Goal: Task Accomplishment & Management: Manage account settings

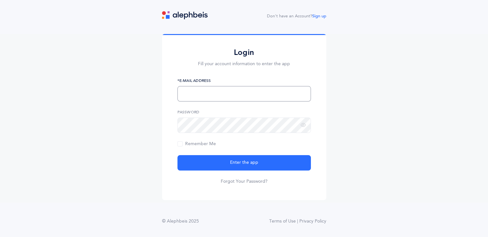
click at [215, 98] on input "text" at bounding box center [245, 93] width 134 height 15
type input "ndiniek@gmail.com"
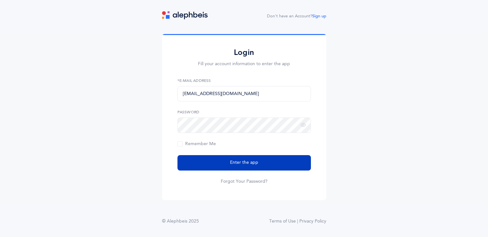
click at [228, 161] on button "Enter the app" at bounding box center [245, 162] width 134 height 15
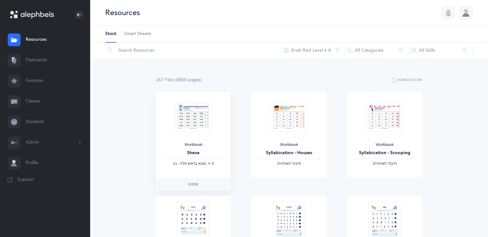
click at [197, 122] on img at bounding box center [193, 116] width 37 height 29
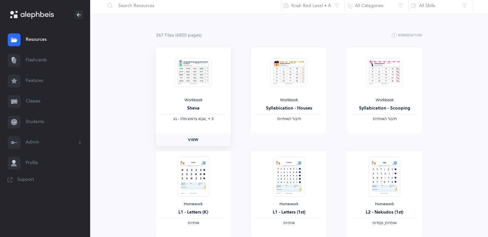
scroll to position [64, 0]
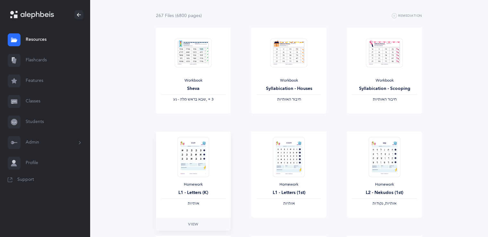
click at [193, 158] on img at bounding box center [193, 157] width 31 height 40
click at [193, 222] on span "View" at bounding box center [193, 224] width 10 height 6
click at [302, 59] on img at bounding box center [289, 52] width 37 height 29
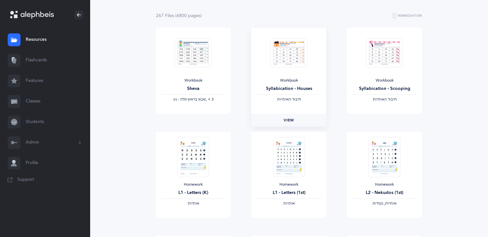
click at [292, 118] on span "View" at bounding box center [289, 120] width 10 height 6
click at [379, 166] on img at bounding box center [384, 157] width 31 height 40
click at [381, 152] on img at bounding box center [384, 157] width 31 height 40
click at [387, 222] on span "View" at bounding box center [384, 224] width 10 height 6
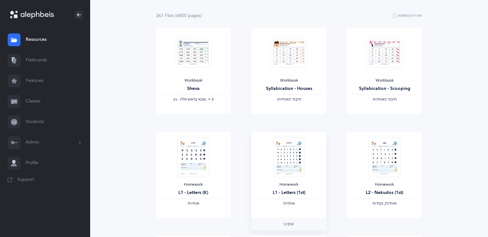
scroll to position [0, 0]
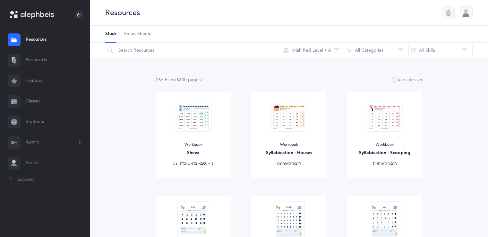
click at [138, 35] on span "Smart Sheets" at bounding box center [137, 34] width 27 height 6
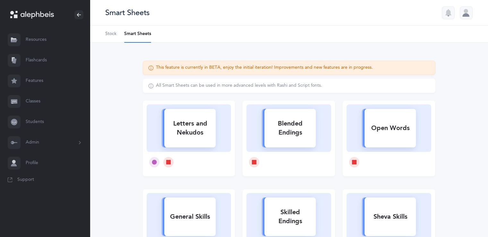
click at [188, 133] on div "Letters and Nekudos" at bounding box center [189, 128] width 51 height 26
select select
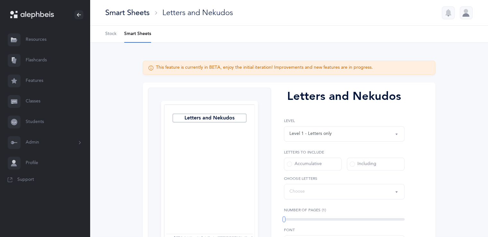
click at [188, 133] on div at bounding box center [209, 173] width 91 height 139
select select "27"
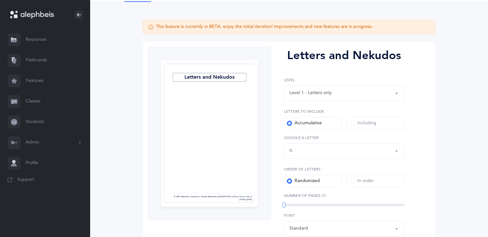
scroll to position [31, 0]
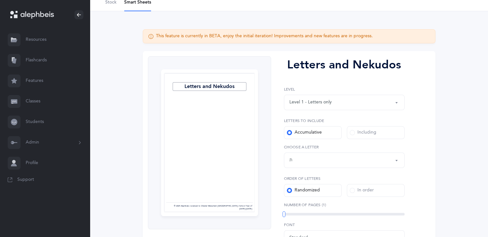
click at [357, 97] on div "Level 1 - Letters only" at bounding box center [345, 102] width 110 height 11
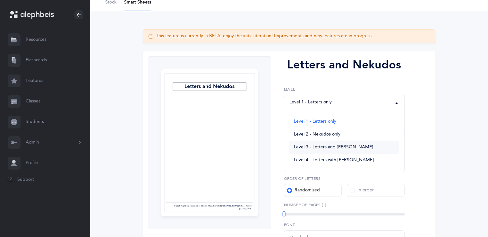
click at [314, 146] on span "Level 3 - Letters and [PERSON_NAME]" at bounding box center [333, 147] width 79 height 6
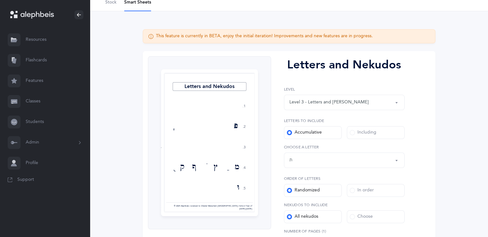
click at [344, 106] on div "Level 3 - Letters and [PERSON_NAME]" at bounding box center [345, 102] width 110 height 11
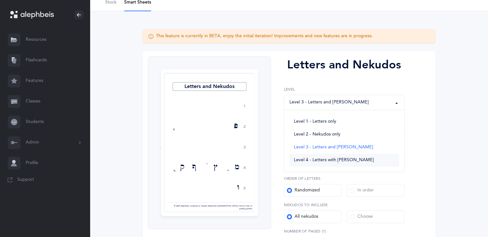
click at [346, 162] on span "Level 4 - Letters with [PERSON_NAME]" at bounding box center [334, 160] width 80 height 6
select select "4"
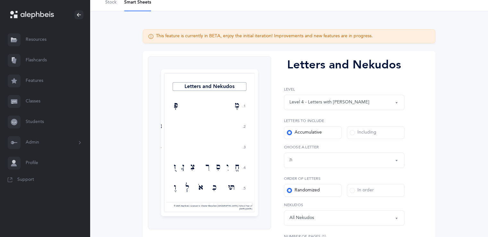
click at [370, 111] on div "Level 1 - Letters only Level 2 - Nekudos only Level 3 - Letters and Nekudos Lev…" at bounding box center [344, 155] width 121 height 139
click at [370, 107] on div "Level 4 - Letters with [PERSON_NAME]" at bounding box center [345, 102] width 110 height 11
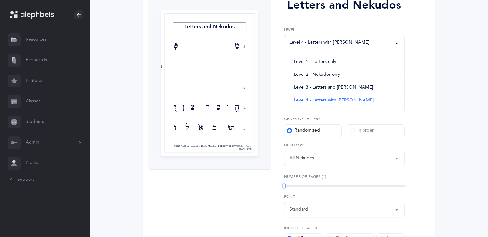
scroll to position [96, 0]
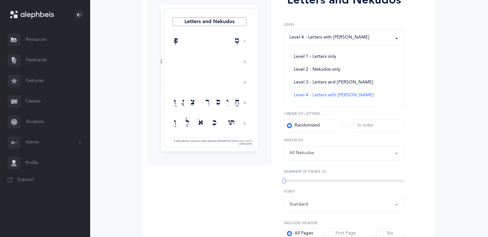
click at [211, 79] on div at bounding box center [209, 77] width 91 height 139
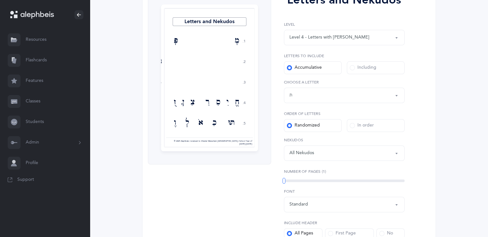
click at [211, 79] on div at bounding box center [209, 77] width 91 height 139
click at [353, 95] on div "Letters up until: ת" at bounding box center [345, 95] width 110 height 11
click at [333, 131] on link "ק" at bounding box center [345, 127] width 110 height 13
click at [353, 96] on div "Letters up until: ק" at bounding box center [345, 95] width 110 height 11
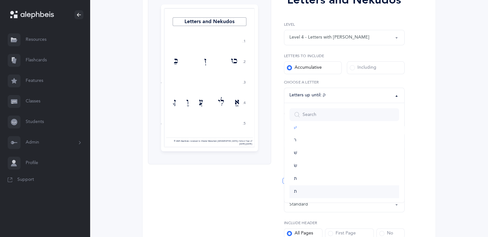
click at [328, 193] on link "ת" at bounding box center [345, 191] width 110 height 13
select select "27"
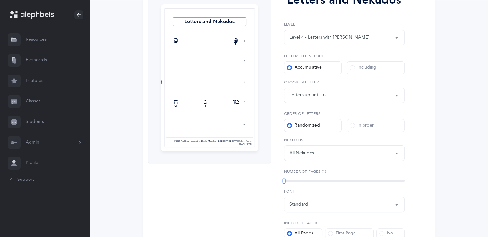
scroll to position [128, 0]
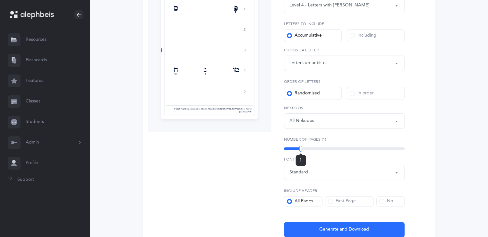
click at [301, 148] on div "1" at bounding box center [344, 148] width 121 height 3
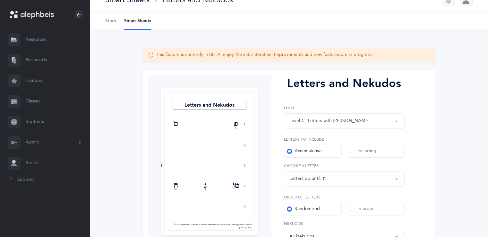
scroll to position [0, 0]
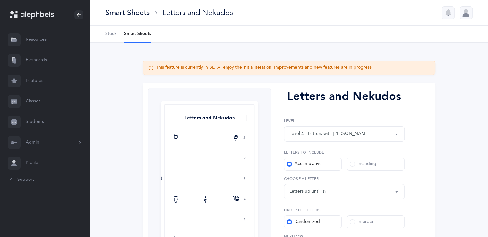
click at [363, 170] on label "Including" at bounding box center [376, 164] width 58 height 13
click at [0, 0] on input "Including" at bounding box center [0, 0] width 0 height 0
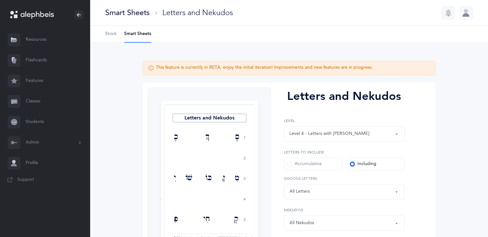
drag, startPoint x: 166, startPoint y: 133, endPoint x: 104, endPoint y: 59, distance: 96.1
drag, startPoint x: 104, startPoint y: 59, endPoint x: 111, endPoint y: 35, distance: 25.1
click at [111, 35] on span "Stock" at bounding box center [110, 34] width 11 height 6
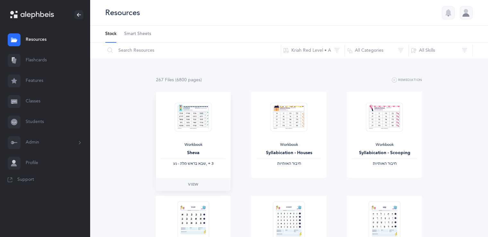
click at [197, 120] on img at bounding box center [193, 116] width 37 height 29
click at [195, 187] on span "View" at bounding box center [193, 184] width 10 height 6
click at [39, 60] on link "Flashcards" at bounding box center [45, 60] width 90 height 21
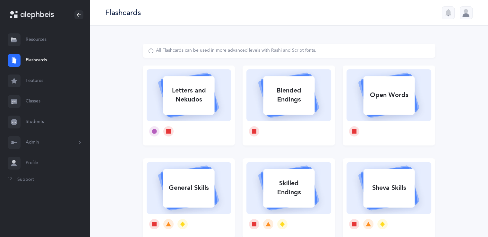
click at [195, 103] on div "Letters and Nekudos" at bounding box center [188, 95] width 51 height 26
select select
select select "single"
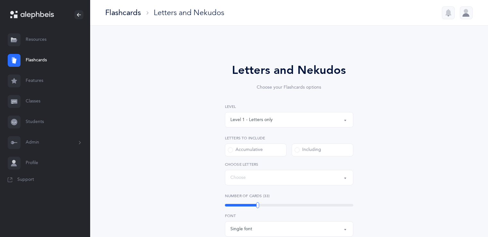
click at [195, 103] on div "Letters and Nekudos Choose your Flashcards options Level 1 - Letters only Level…" at bounding box center [289, 222] width 293 height 357
select select "27"
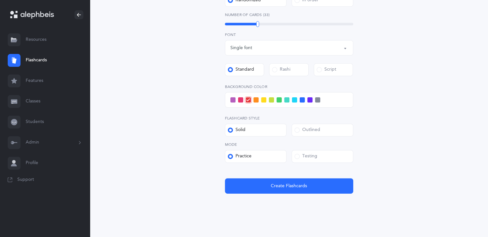
scroll to position [215, 0]
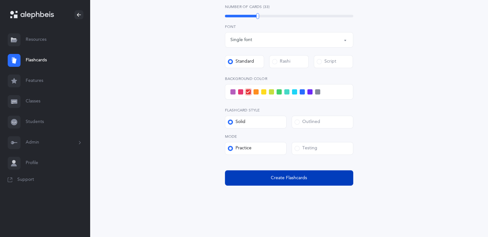
click at [294, 177] on span "Create Flashcards" at bounding box center [289, 178] width 36 height 7
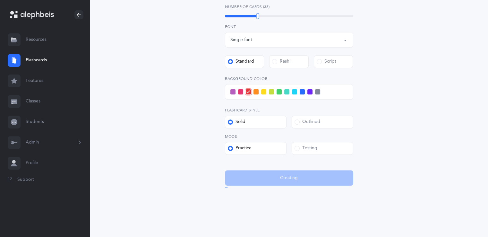
scroll to position [0, 0]
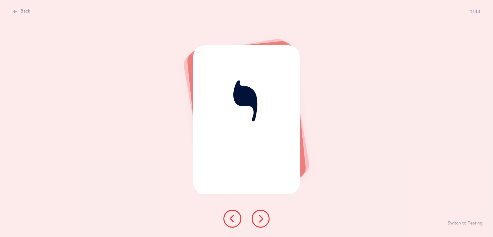
click at [264, 219] on icon at bounding box center [261, 219] width 8 height 8
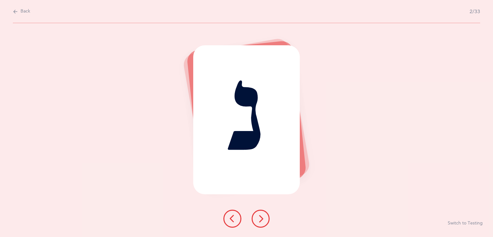
click at [264, 219] on icon at bounding box center [261, 219] width 8 height 8
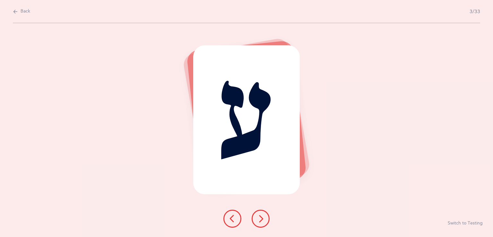
click at [264, 219] on icon at bounding box center [261, 219] width 8 height 8
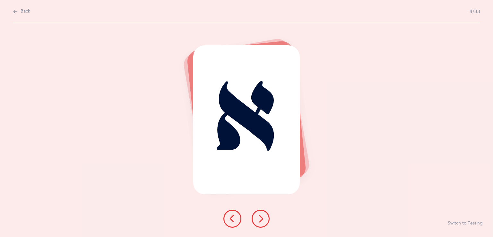
click at [264, 219] on icon at bounding box center [261, 219] width 8 height 8
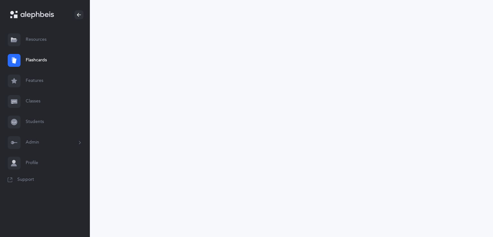
click at [31, 59] on link "Flashcards" at bounding box center [45, 60] width 90 height 21
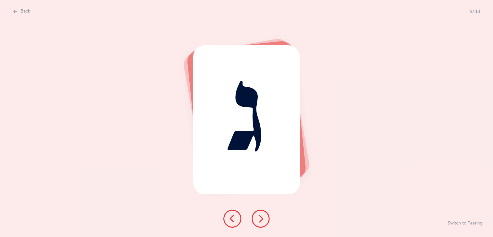
click at [14, 8] on icon at bounding box center [15, 11] width 5 height 7
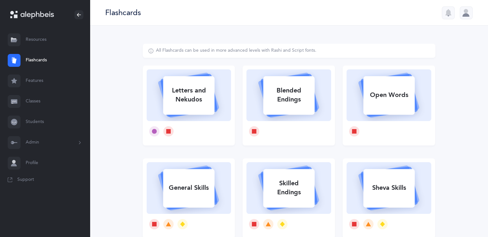
click at [375, 93] on div "Open Words" at bounding box center [388, 95] width 51 height 17
select select
select select "single"
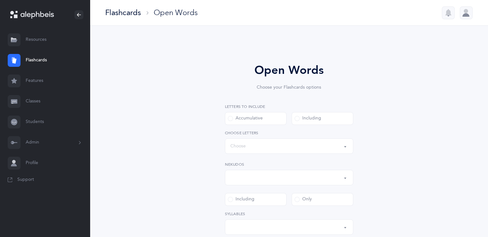
select select "all"
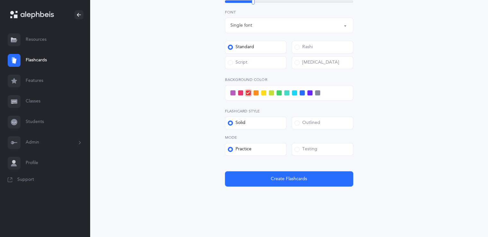
scroll to position [236, 0]
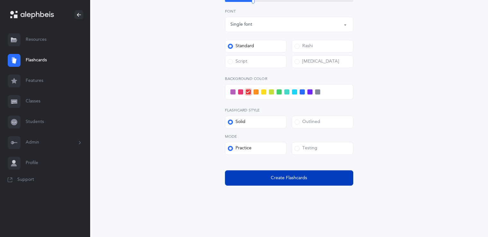
click at [309, 178] on button "Create Flashcards" at bounding box center [289, 177] width 128 height 15
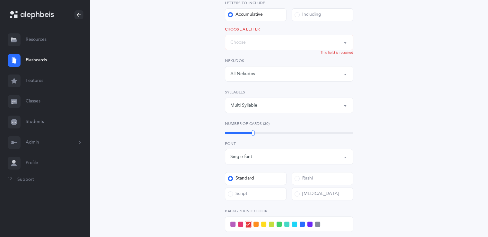
click at [304, 44] on div "Words up until: Choose" at bounding box center [289, 42] width 117 height 11
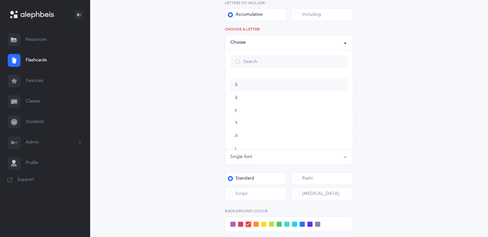
click at [312, 86] on link "בּ" at bounding box center [289, 84] width 117 height 13
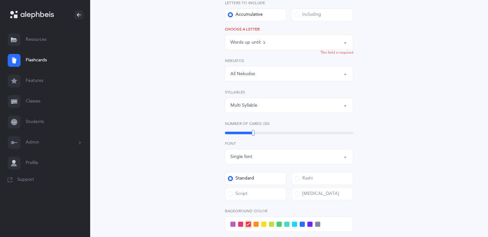
click at [326, 40] on div "Words up until: בּ" at bounding box center [289, 42] width 117 height 11
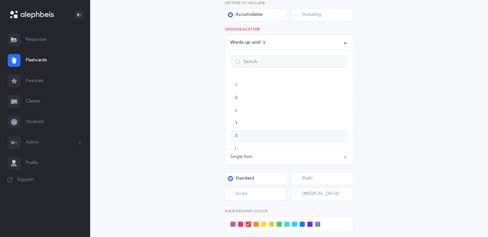
click at [329, 137] on link "ה" at bounding box center [289, 136] width 117 height 13
select select "5"
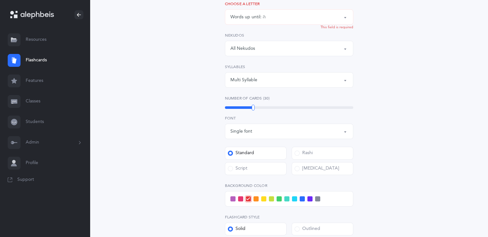
scroll to position [236, 0]
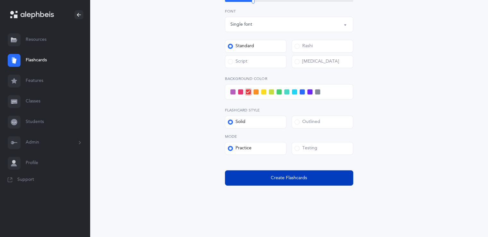
click at [311, 175] on button "Create Flashcards" at bounding box center [289, 177] width 128 height 15
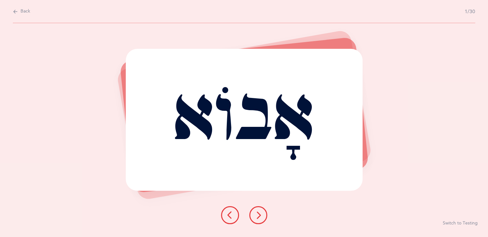
scroll to position [0, 0]
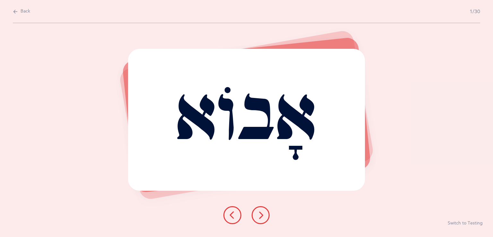
click at [15, 8] on icon at bounding box center [15, 11] width 5 height 7
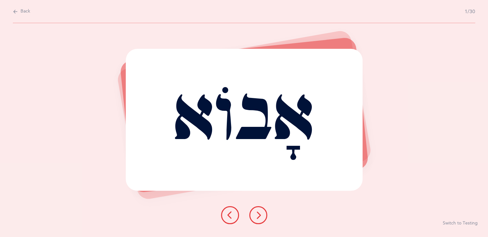
select select "27"
select select "single"
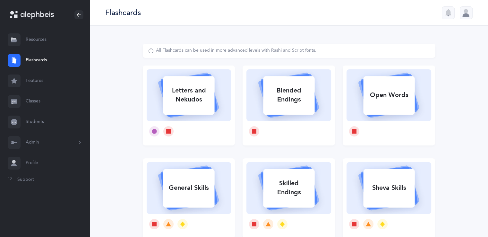
click at [377, 187] on div "Sheva Skills" at bounding box center [388, 187] width 51 height 17
select select
select select "single"
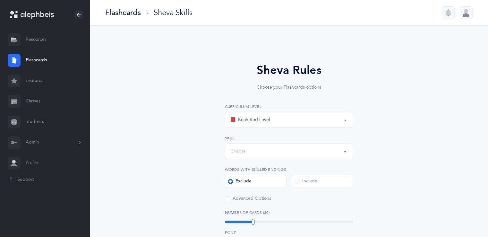
click at [377, 187] on div "Sheva Rules Choose your Flashcards options Kriah Red Level Kriah Orange Level K…" at bounding box center [289, 238] width 293 height 389
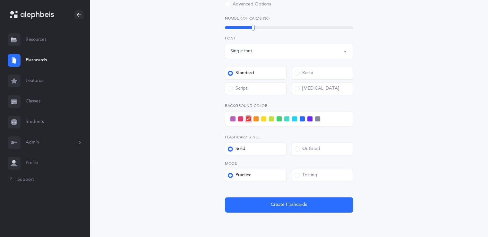
scroll to position [248, 0]
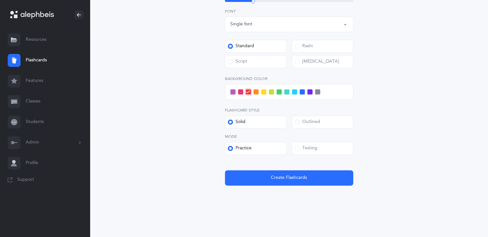
click at [327, 172] on button "Create Flashcards" at bounding box center [289, 177] width 128 height 15
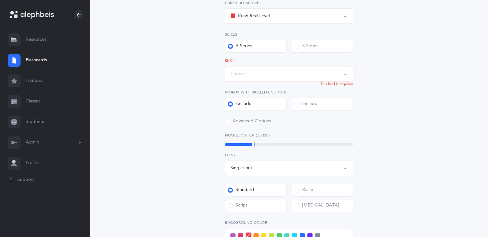
click at [334, 76] on div "Choose" at bounding box center [289, 73] width 117 height 11
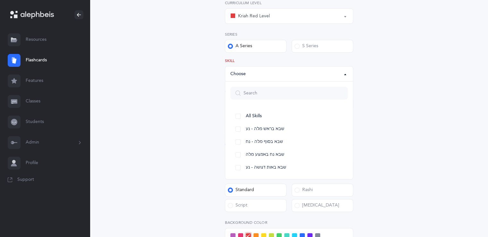
click at [338, 13] on div "Kriah Red Level" at bounding box center [289, 16] width 117 height 11
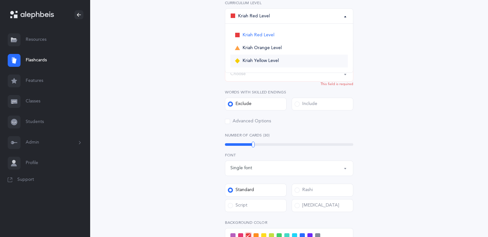
click at [329, 66] on link "Kriah Yellow Level" at bounding box center [289, 61] width 117 height 13
select select "5"
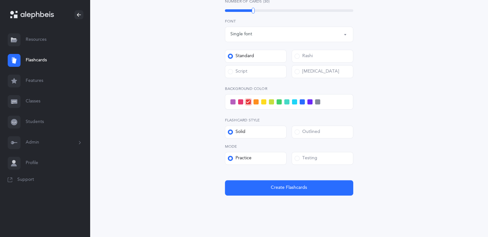
scroll to position [248, 0]
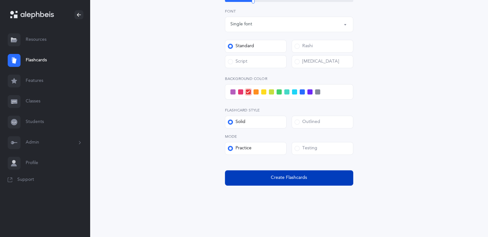
click at [302, 183] on button "Create Flashcards" at bounding box center [289, 177] width 128 height 15
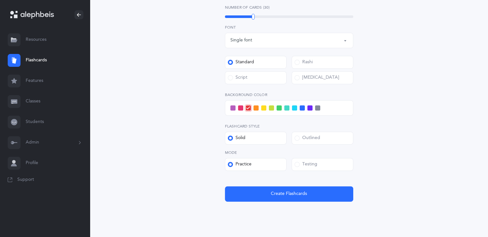
scroll to position [232, 0]
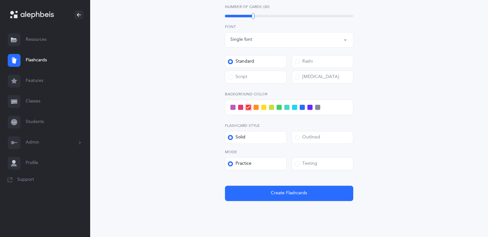
drag, startPoint x: 401, startPoint y: 66, endPoint x: 46, endPoint y: 249, distance: 398.7
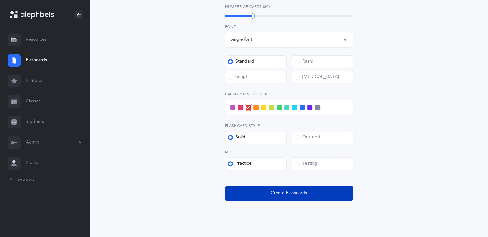
drag, startPoint x: 46, startPoint y: 249, endPoint x: 332, endPoint y: 195, distance: 290.8
click at [332, 195] on button "Create Flashcards" at bounding box center [289, 193] width 128 height 15
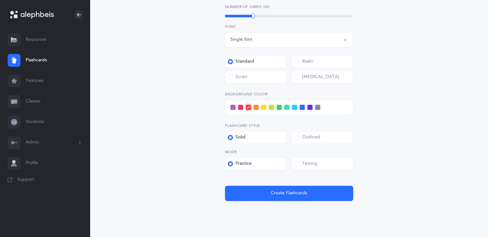
scroll to position [104, 0]
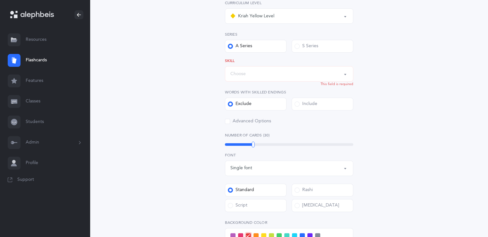
click at [260, 80] on button "Choose" at bounding box center [289, 73] width 128 height 15
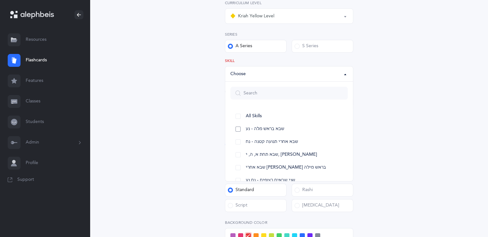
click at [261, 130] on span "שבא בראש מלה - נע" at bounding box center [265, 129] width 39 height 6
select select "12"
click at [387, 158] on div "Sheva Rules Choose your Flashcards options Kriah Red Level Kriah Orange Level K…" at bounding box center [289, 147] width 293 height 415
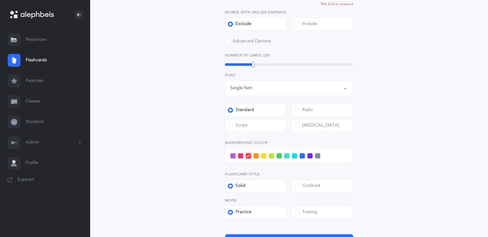
scroll to position [248, 0]
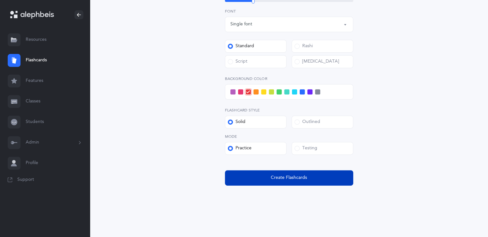
click at [299, 179] on span "Create Flashcards" at bounding box center [289, 177] width 36 height 7
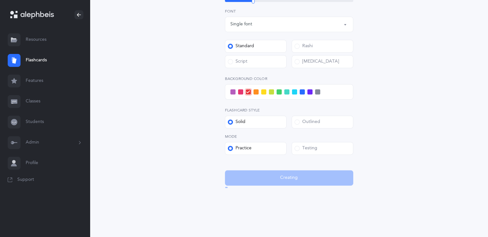
scroll to position [0, 0]
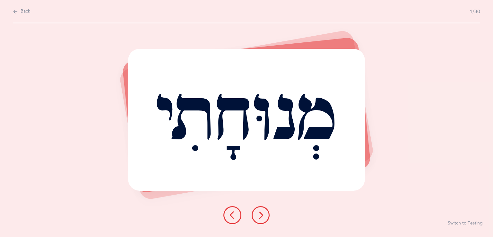
click at [17, 13] on icon at bounding box center [15, 11] width 5 height 7
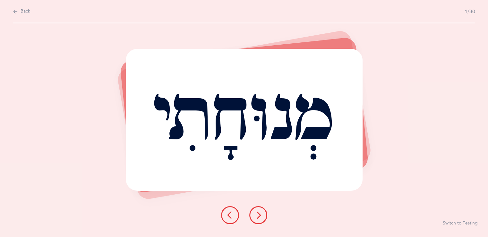
select select "5"
select select "12"
select select "single"
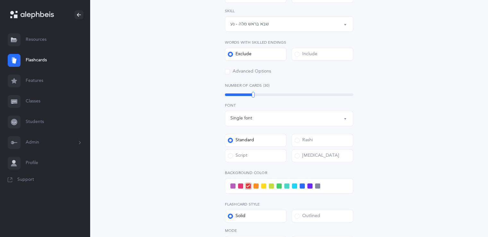
scroll to position [161, 0]
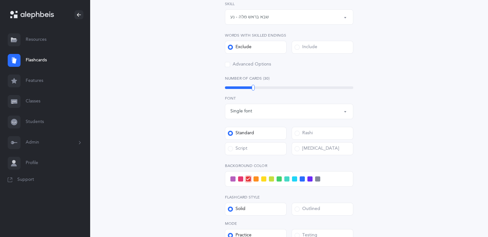
click at [297, 152] on div "[MEDICAL_DATA]" at bounding box center [317, 148] width 45 height 6
click at [0, 0] on input "[MEDICAL_DATA]" at bounding box center [0, 0] width 0 height 0
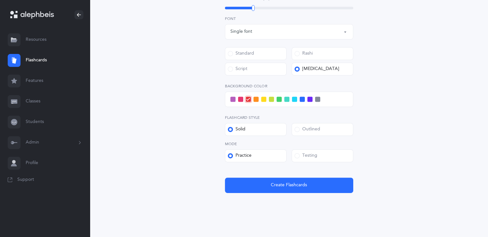
scroll to position [248, 0]
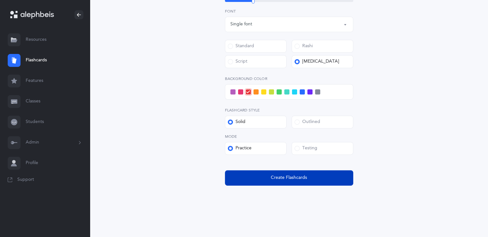
click at [312, 180] on button "Create Flashcards" at bounding box center [289, 177] width 128 height 15
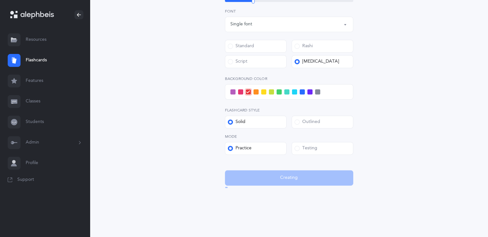
scroll to position [0, 0]
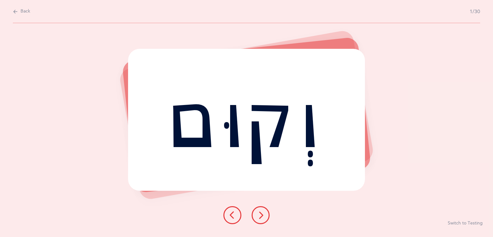
drag, startPoint x: 204, startPoint y: 192, endPoint x: 311, endPoint y: 249, distance: 121.5
click at [311, 237] on html "[PERSON_NAME] Resources Resources Flashcards Flashcards Features Features Class…" at bounding box center [246, 118] width 493 height 237
drag, startPoint x: 260, startPoint y: 211, endPoint x: 244, endPoint y: 214, distance: 16.2
click at [257, 211] on div at bounding box center [246, 215] width 57 height 18
click at [262, 211] on icon at bounding box center [261, 215] width 8 height 8
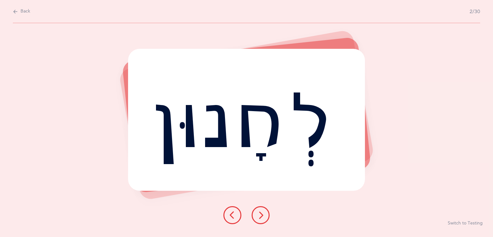
click at [260, 210] on button at bounding box center [261, 215] width 18 height 18
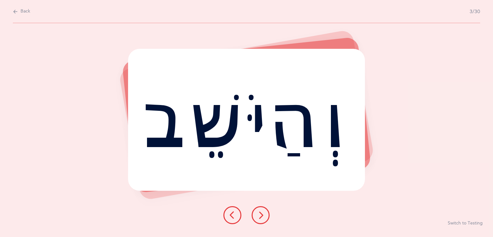
click at [257, 222] on button at bounding box center [261, 215] width 18 height 18
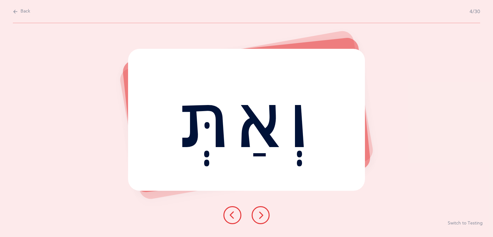
click at [18, 10] on button "Back" at bounding box center [21, 11] width 17 height 7
select select "5"
select select "12"
select select "single"
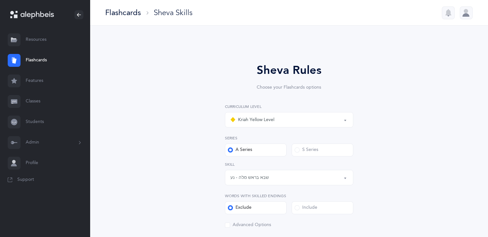
click at [48, 80] on link "Features" at bounding box center [45, 81] width 90 height 21
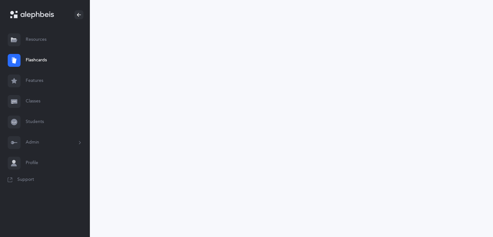
click at [48, 80] on link "Features" at bounding box center [45, 81] width 90 height 21
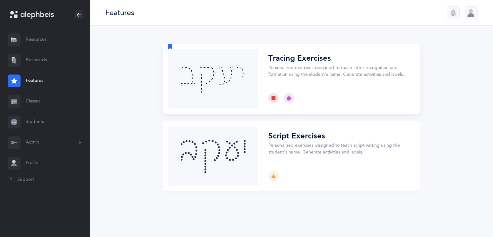
click at [291, 65] on button "Choose" at bounding box center [291, 79] width 257 height 70
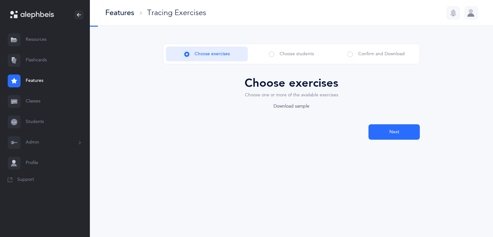
click at [291, 65] on div "Choose exercises Choose students Confirm and Download Choose exercises Choose o…" at bounding box center [291, 92] width 257 height 96
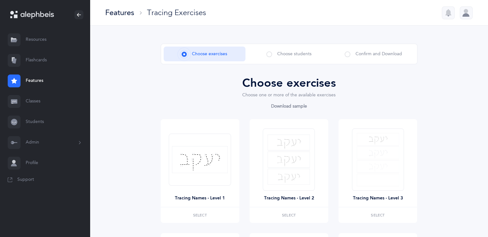
click at [269, 54] on span at bounding box center [269, 54] width 6 height 6
click at [284, 164] on img at bounding box center [289, 160] width 42 height 50
click at [287, 214] on span "Select" at bounding box center [289, 215] width 14 height 4
click at [287, 214] on span "Remove" at bounding box center [289, 215] width 17 height 4
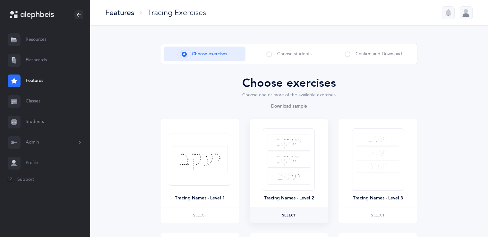
click at [287, 214] on span "Select" at bounding box center [289, 215] width 14 height 4
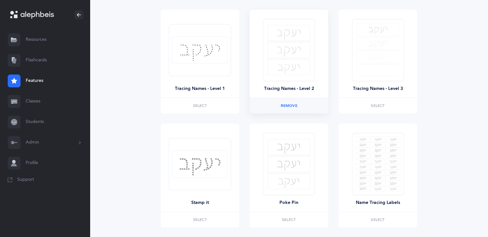
scroll to position [60, 0]
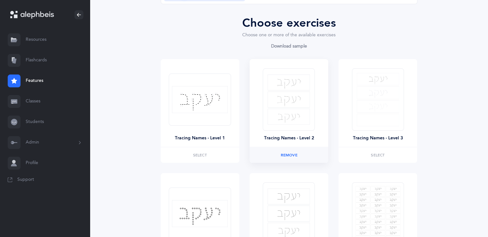
click at [28, 100] on link "Classes" at bounding box center [45, 101] width 90 height 21
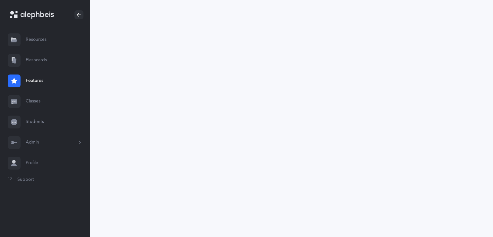
click at [28, 100] on link "Classes" at bounding box center [45, 101] width 90 height 21
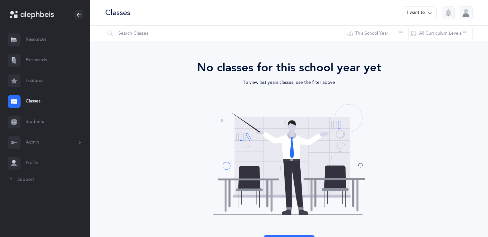
click at [32, 121] on link "Students" at bounding box center [45, 122] width 90 height 21
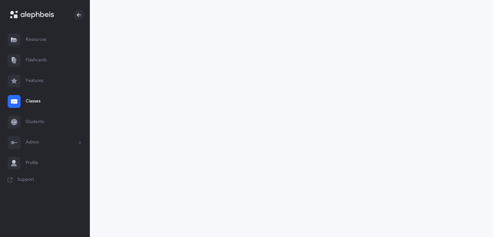
click at [32, 121] on link "Students" at bounding box center [45, 122] width 90 height 21
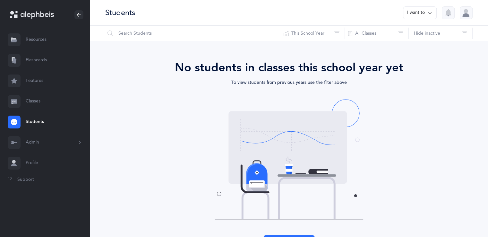
click at [30, 142] on button "Admin" at bounding box center [45, 142] width 90 height 21
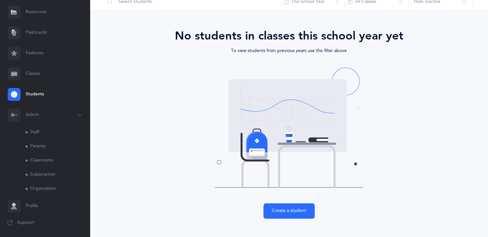
scroll to position [32, 0]
click at [36, 131] on link "Staff" at bounding box center [58, 132] width 64 height 14
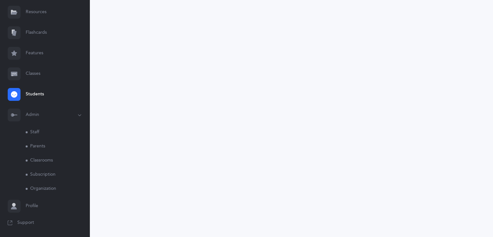
click at [36, 131] on link "Staff" at bounding box center [58, 132] width 64 height 14
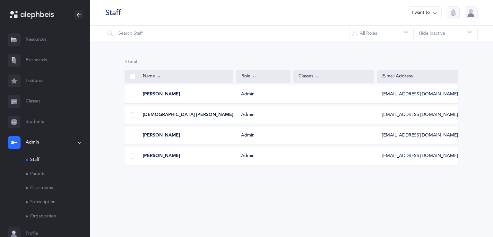
click at [42, 174] on link "Parents" at bounding box center [58, 174] width 64 height 14
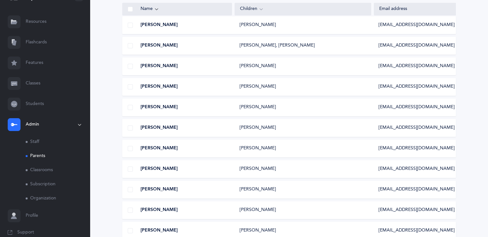
scroll to position [28, 0]
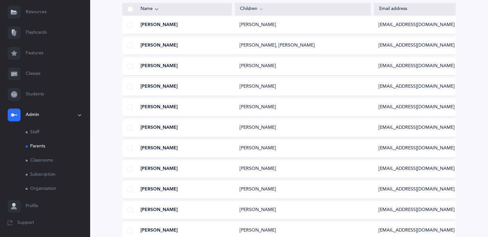
click at [52, 160] on link "Classrooms" at bounding box center [58, 160] width 64 height 14
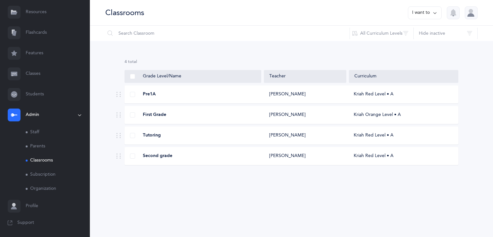
click at [59, 175] on link "Subscription" at bounding box center [58, 175] width 64 height 14
